Goal: Information Seeking & Learning: Understand process/instructions

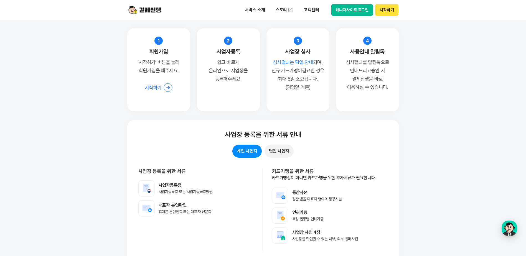
scroll to position [4298, 0]
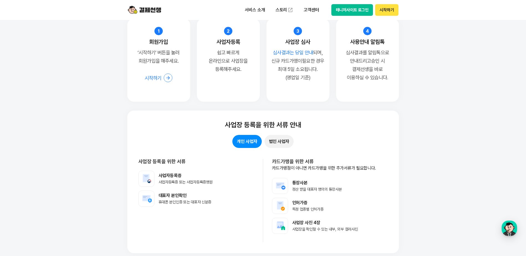
drag, startPoint x: 291, startPoint y: 136, endPoint x: 288, endPoint y: 138, distance: 3.1
click at [288, 138] on div "개인 사업자 법인 사업자" at bounding box center [263, 141] width 250 height 13
click at [288, 139] on button "법인 사업자" at bounding box center [279, 141] width 29 height 13
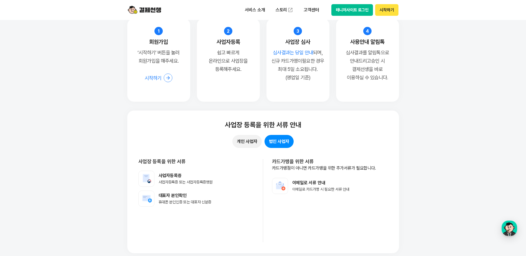
click at [255, 144] on button "개인 사업자" at bounding box center [246, 141] width 29 height 13
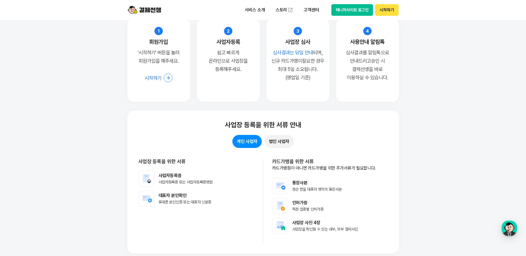
click at [288, 143] on button "법인 사업자" at bounding box center [279, 141] width 29 height 13
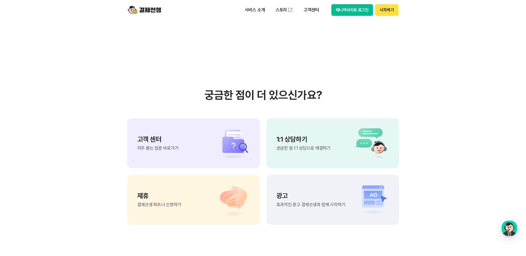
scroll to position [4603, 0]
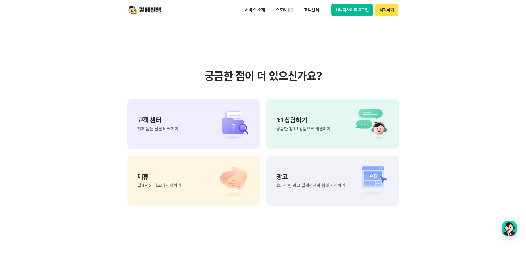
click at [210, 140] on div "고객 센터 자주 묻는 질문 바로가기" at bounding box center [193, 124] width 133 height 50
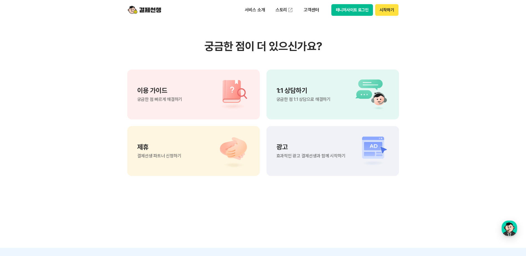
scroll to position [388, 0]
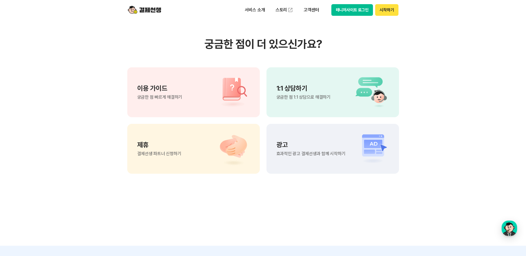
click at [214, 102] on img at bounding box center [230, 92] width 39 height 33
click at [311, 105] on div "1:1 상담하기 궁금한 점 1:1 상담으로 해결하기" at bounding box center [332, 92] width 133 height 50
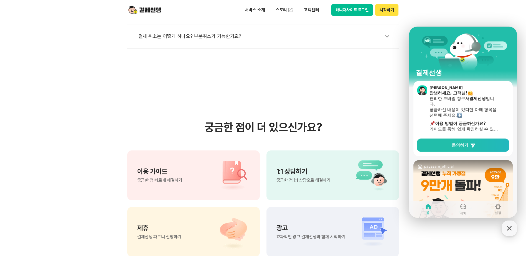
scroll to position [222, 0]
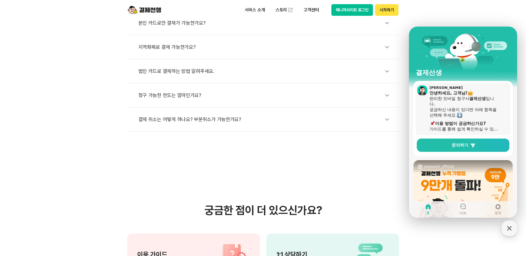
click at [453, 131] on div "가이드를 통해 쉽게 확인하실 수 있습니다." at bounding box center [465, 129] width 70 height 6
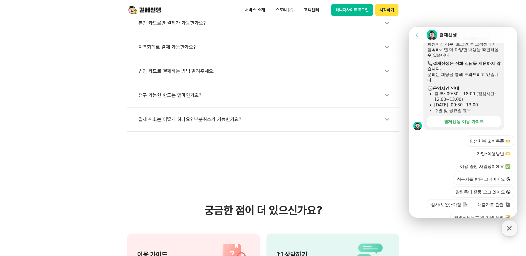
scroll to position [166, 0]
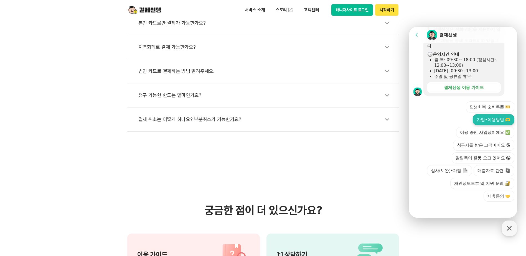
click at [485, 121] on button "가입•이용방법 🫶" at bounding box center [494, 119] width 42 height 11
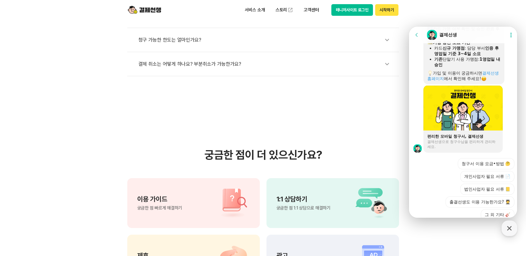
scroll to position [379, 0]
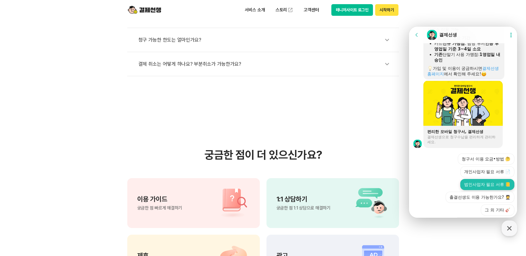
click at [478, 185] on button "법인사업자 필요 서류 📒" at bounding box center [487, 184] width 54 height 11
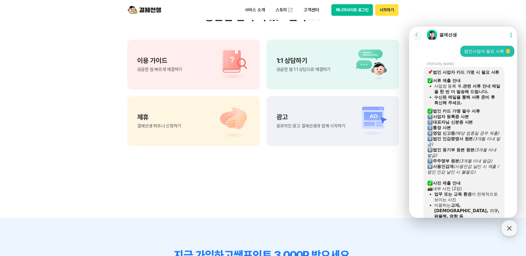
scroll to position [494, 0]
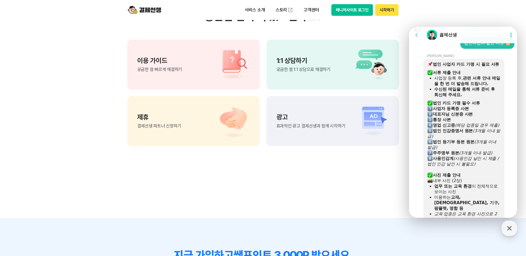
drag, startPoint x: 469, startPoint y: 161, endPoint x: 435, endPoint y: 163, distance: 33.6
click at [435, 163] on div "법인 사업자 카드 가맹 시 필요 서류 ​ 서류 제출 안내 사업장 등록 후, 관련 서류 안내 메일을 한 번 더 발송해 드립니다. 수신된 메일을 …" at bounding box center [463, 162] width 73 height 200
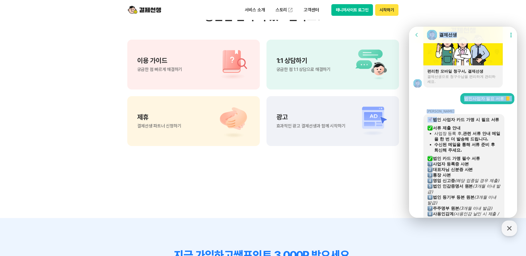
scroll to position [610, 0]
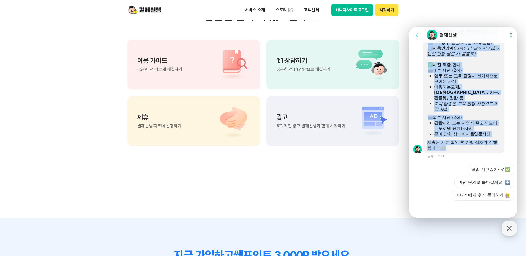
drag, startPoint x: 435, startPoint y: 120, endPoint x: 478, endPoint y: 150, distance: 52.0
click at [478, 150] on div "법인 사업자 카드 가맹 시 필요 서류 ​ 서류 제출 안내 사업장 등록 후, 관련 서류 안내 메일을 한 번 더 발송해 드립니다. 수신된 메일을 …" at bounding box center [463, 51] width 73 height 200
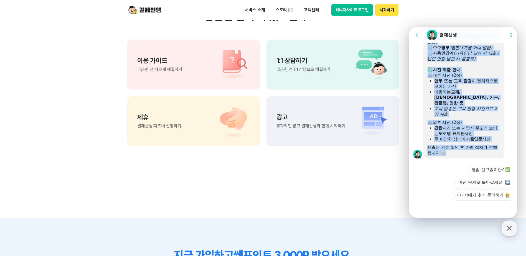
scroll to position [605, 0]
copy div "lo ips do si a co ad ​ el se do eiu te i, ut la et dol m a e adm veni. qui nos …"
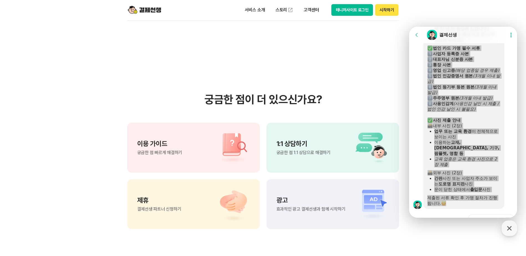
scroll to position [494, 0]
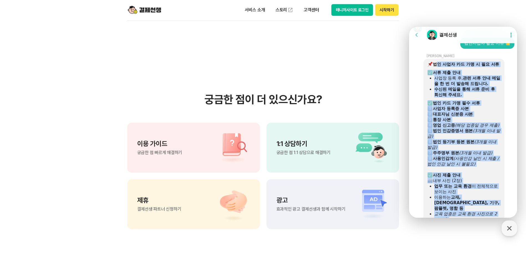
click at [417, 35] on icon at bounding box center [417, 35] width 6 height 6
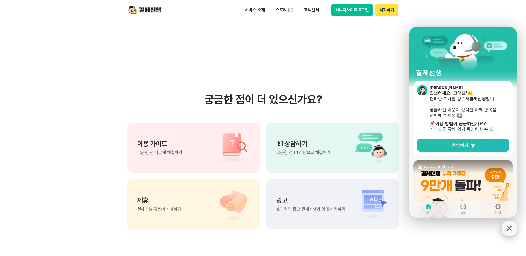
click at [506, 232] on icon "button" at bounding box center [509, 229] width 10 height 10
